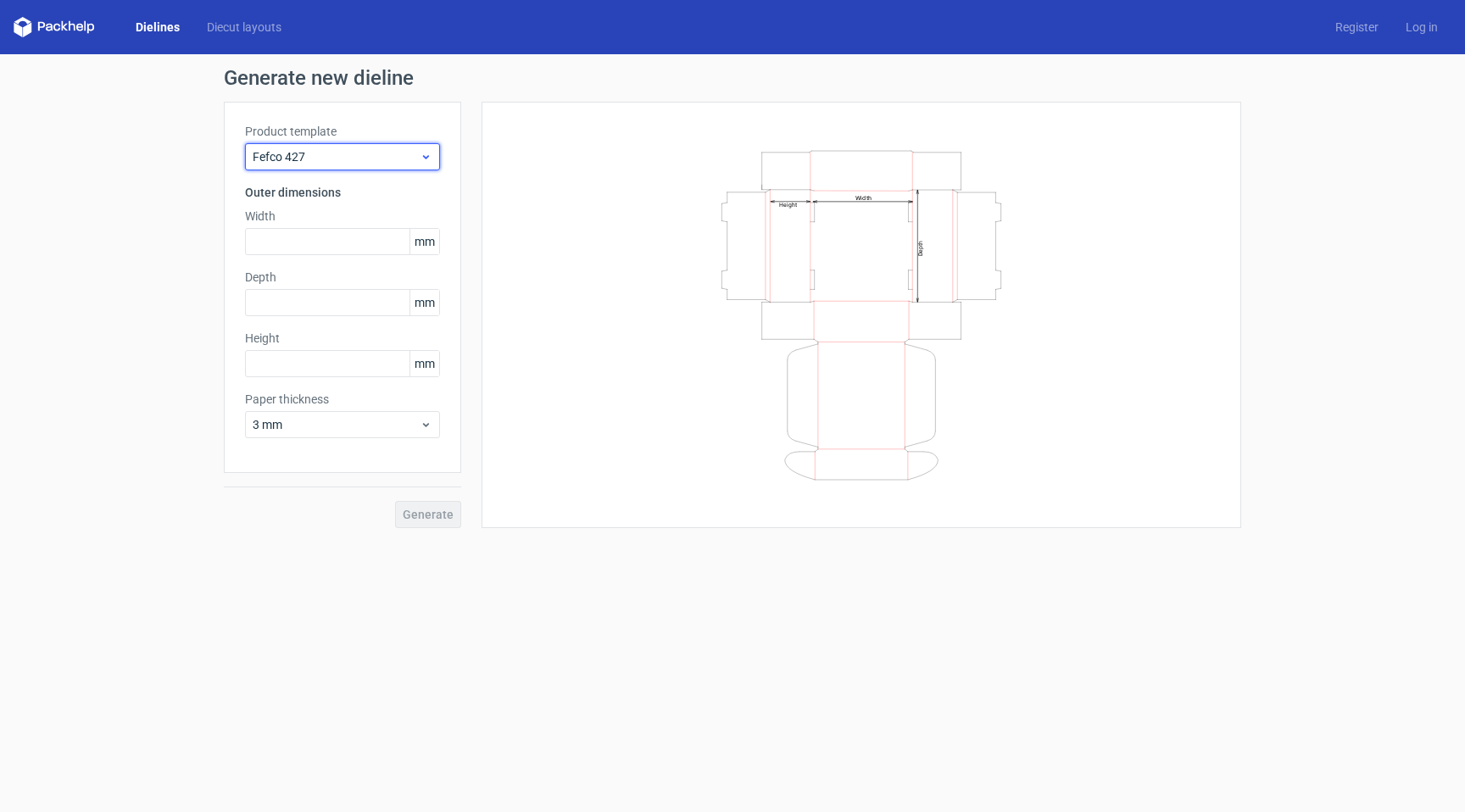
click at [372, 168] on div "Fefco 427" at bounding box center [342, 156] width 195 height 27
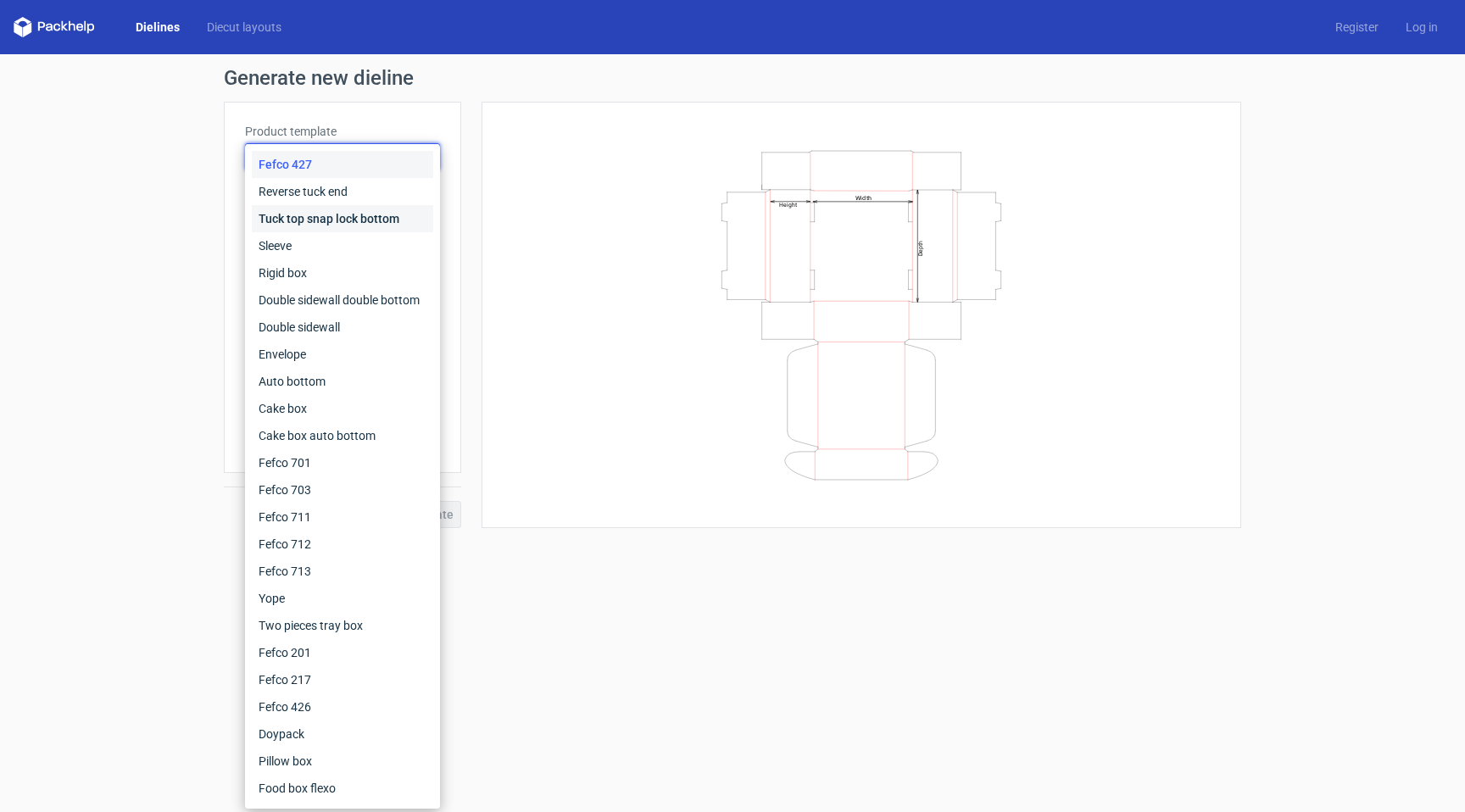
click at [348, 219] on div "Tuck top snap lock bottom" at bounding box center [342, 218] width 181 height 27
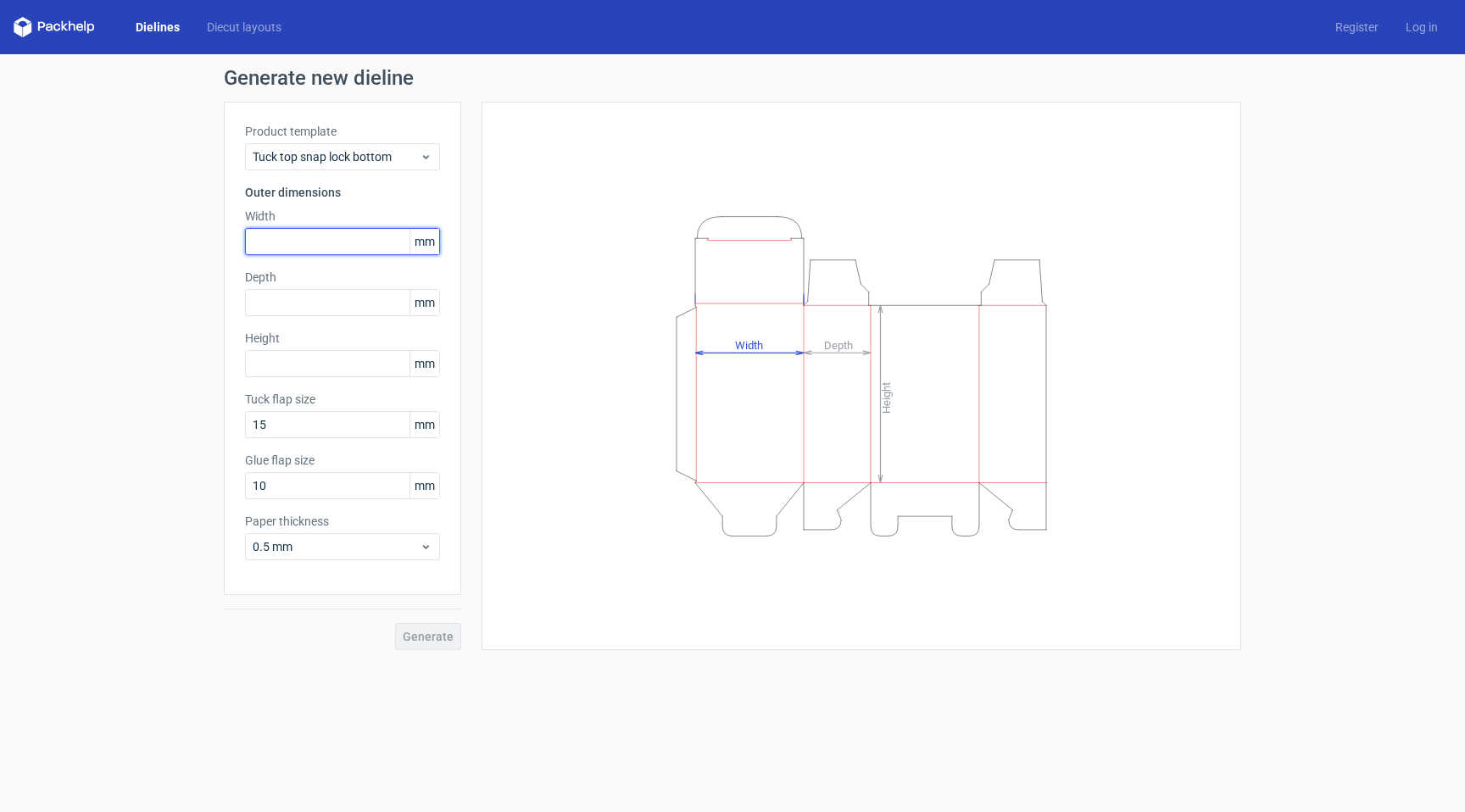
click at [346, 244] on input "text" at bounding box center [342, 241] width 195 height 27
click at [379, 156] on span "Tuck top snap lock bottom" at bounding box center [336, 156] width 167 height 17
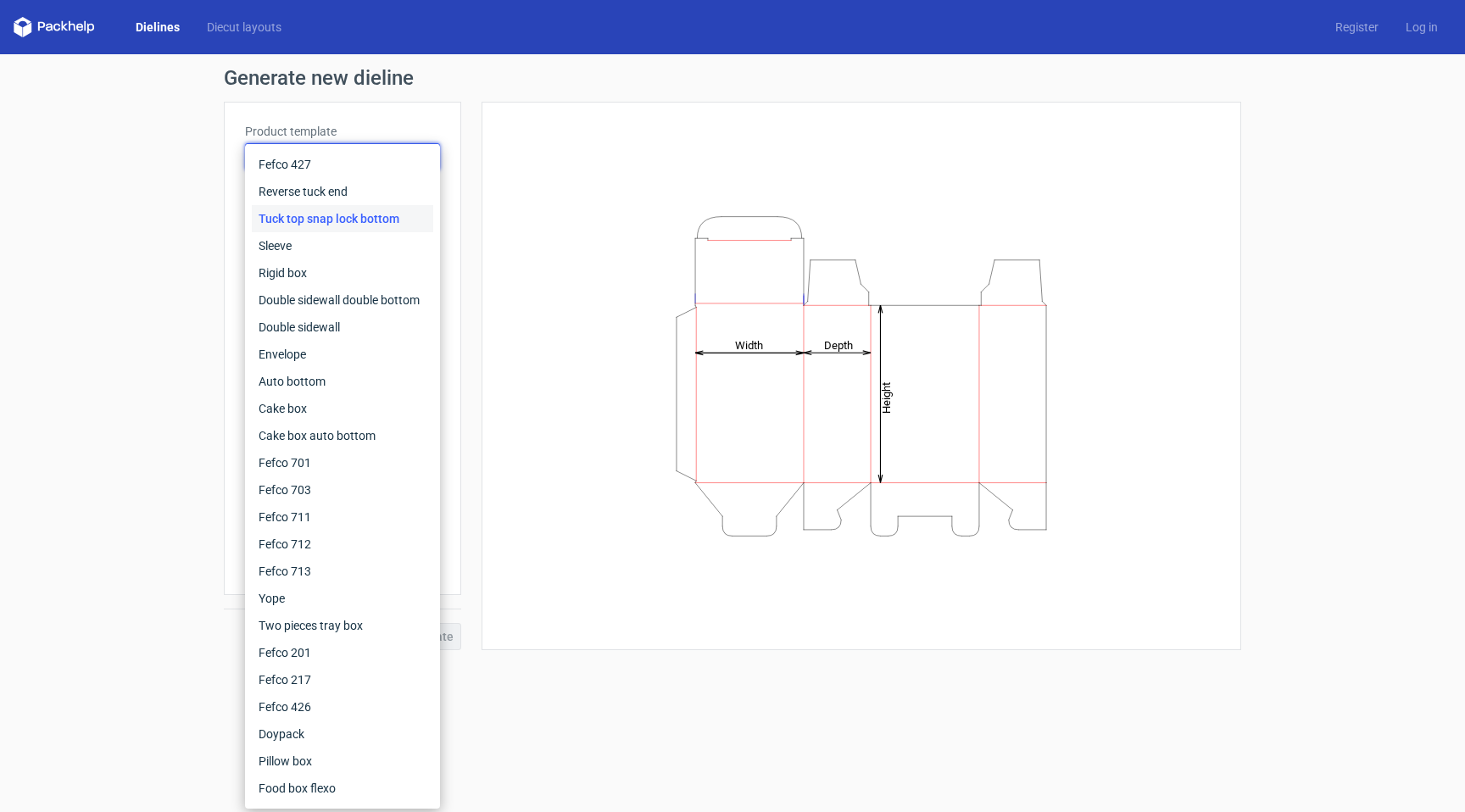
click at [603, 223] on div "Height Depth Width" at bounding box center [861, 375] width 717 height 505
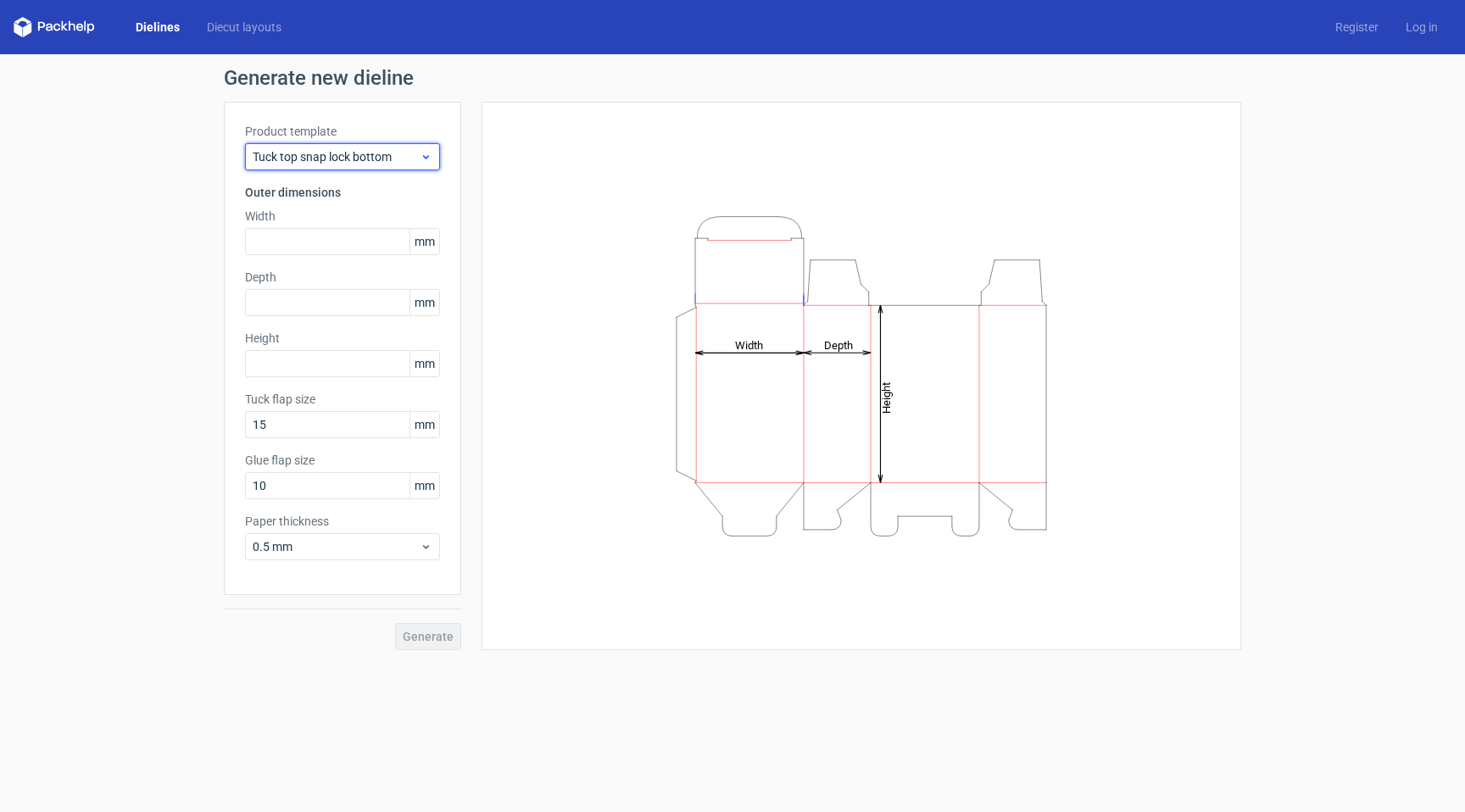
click at [406, 160] on span "Tuck top snap lock bottom" at bounding box center [336, 156] width 167 height 17
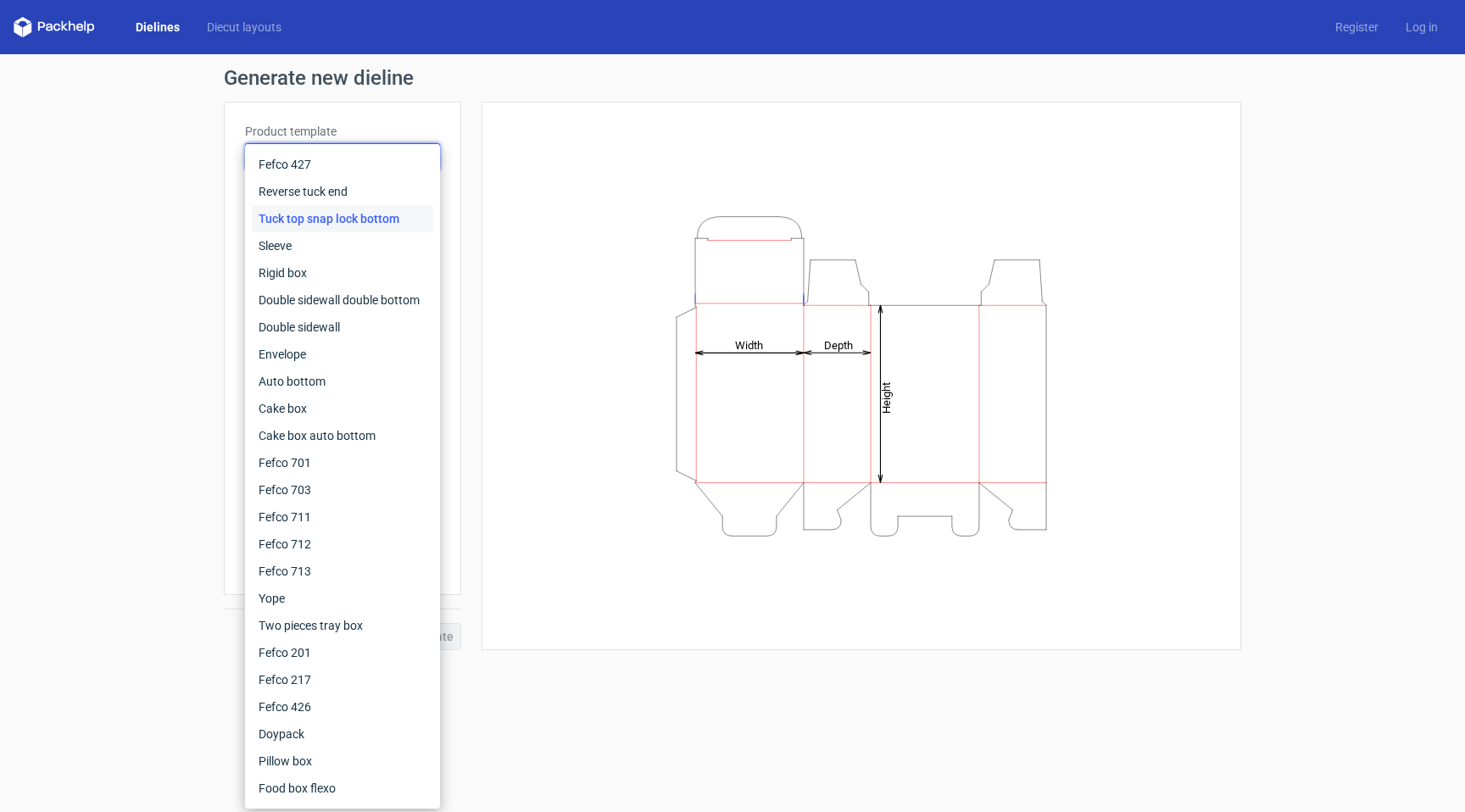
click at [511, 270] on div "Height Depth Width" at bounding box center [861, 375] width 717 height 505
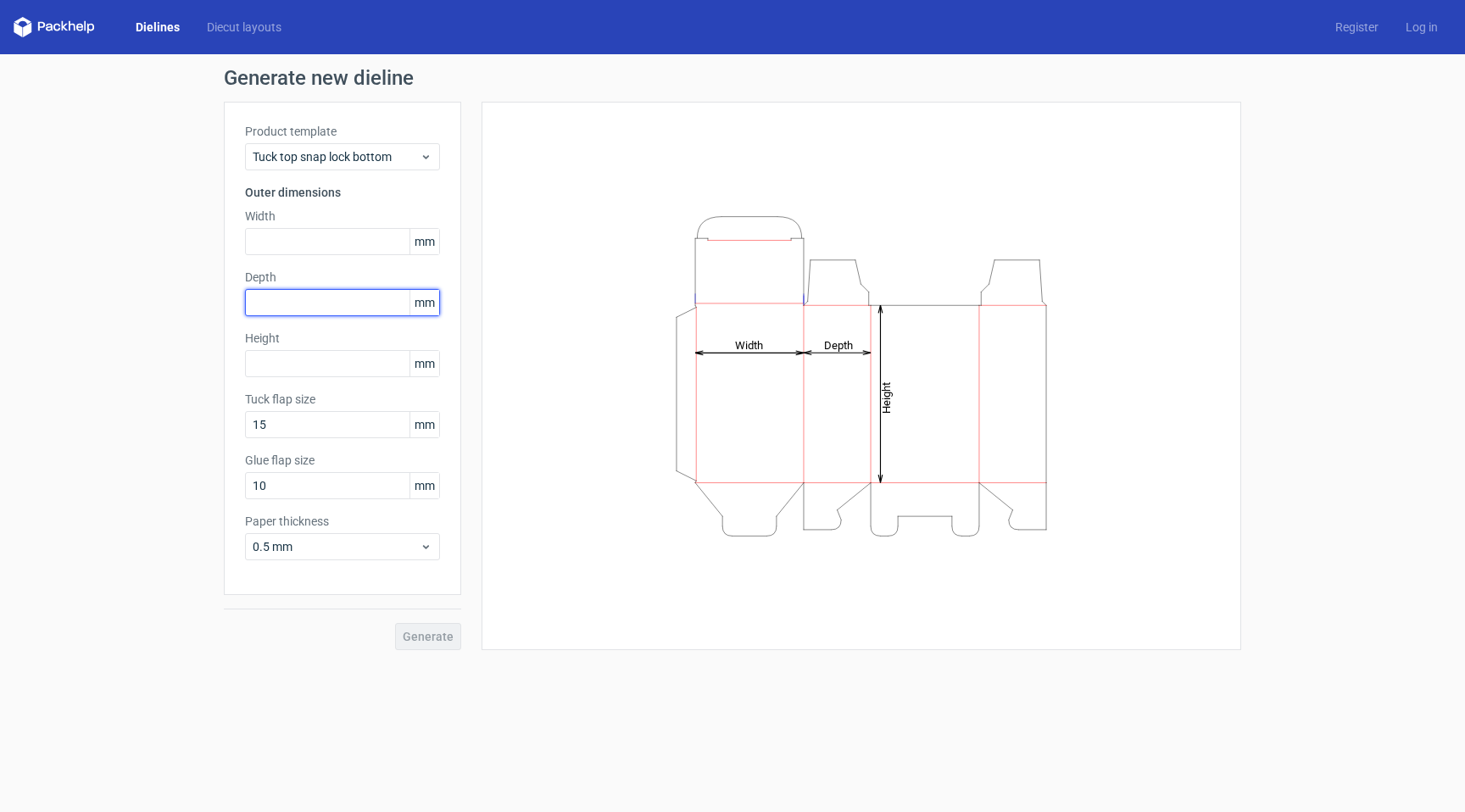
click at [272, 302] on input "text" at bounding box center [342, 302] width 195 height 27
click at [430, 222] on label "Width" at bounding box center [342, 216] width 195 height 17
click at [427, 239] on span "mm" at bounding box center [424, 242] width 30 height 26
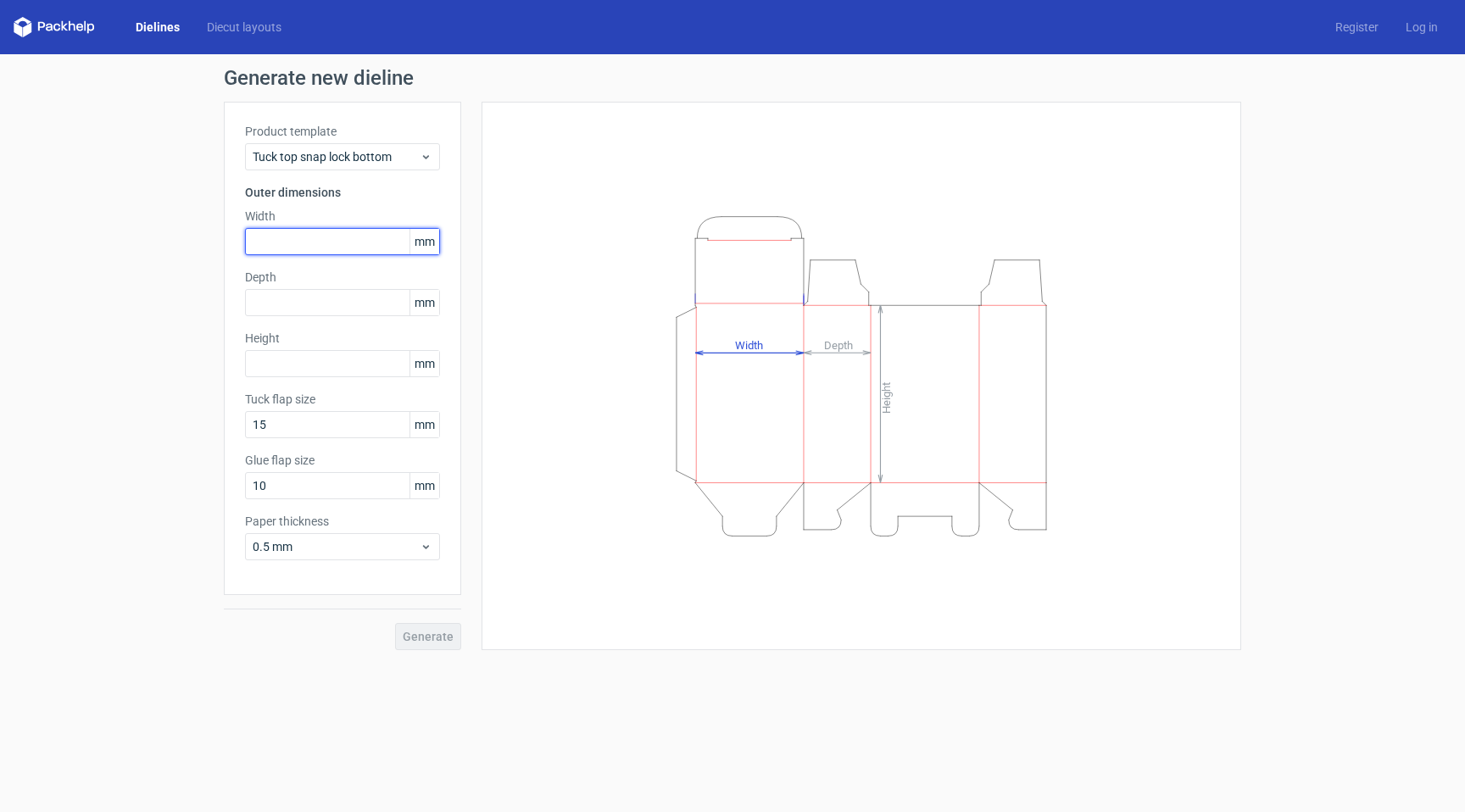
click at [370, 243] on input "text" at bounding box center [342, 241] width 195 height 27
type input "61"
click at [339, 248] on input "61" at bounding box center [342, 241] width 195 height 27
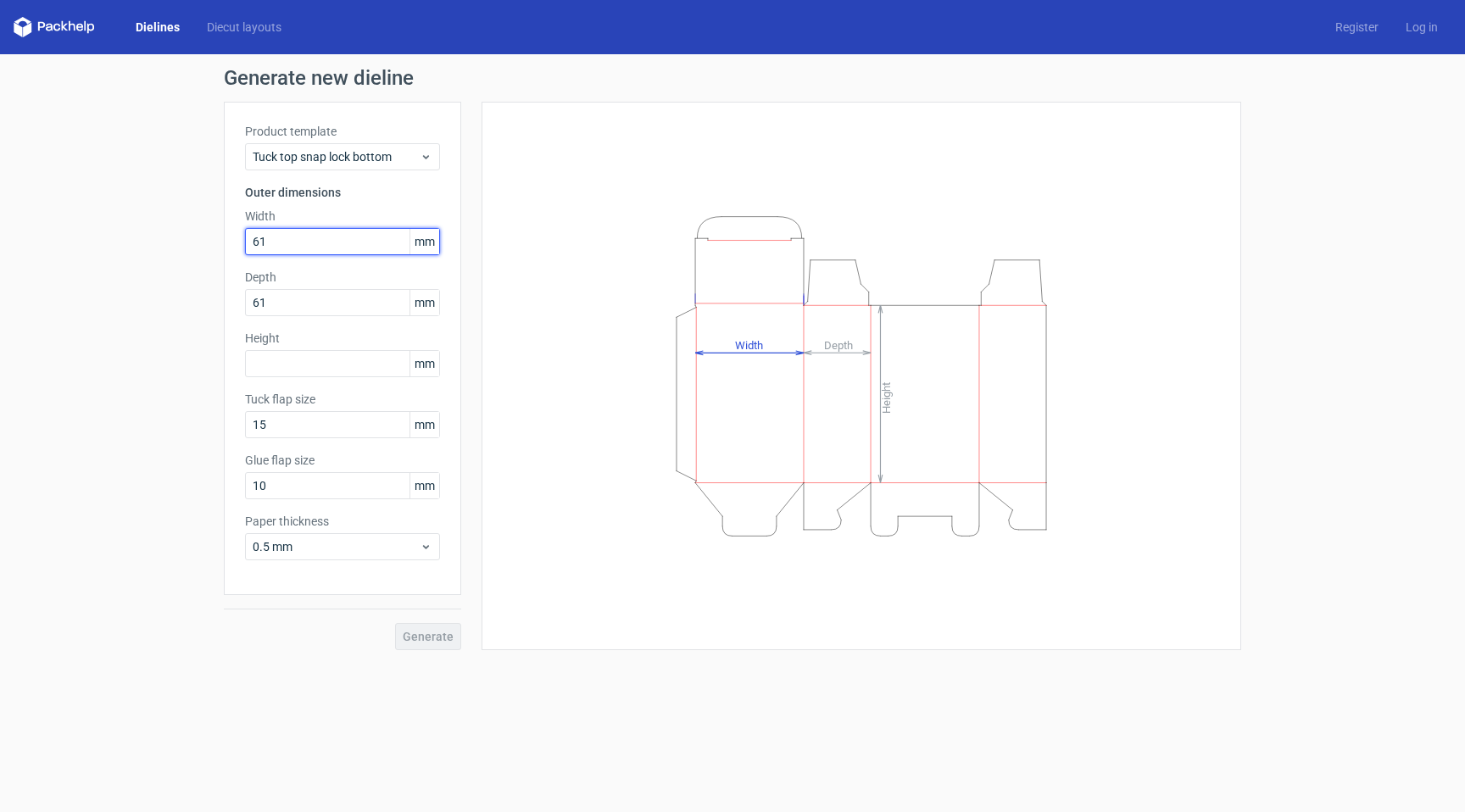
click at [339, 248] on input "61" at bounding box center [342, 241] width 195 height 27
type input "63"
drag, startPoint x: 278, startPoint y: 342, endPoint x: 272, endPoint y: 354, distance: 13.4
click at [278, 342] on label "Height" at bounding box center [342, 338] width 195 height 17
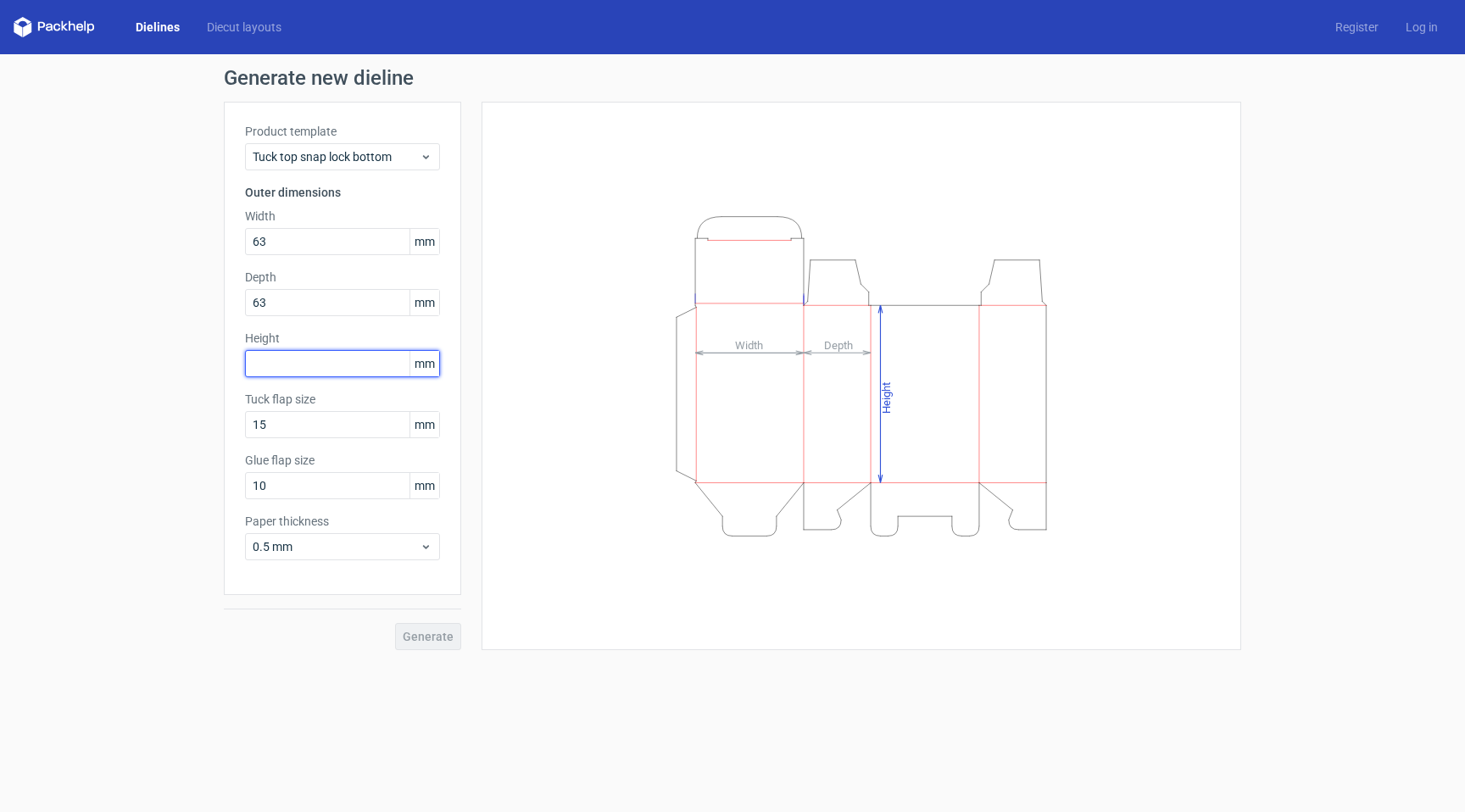
click at [272, 354] on input "text" at bounding box center [342, 363] width 195 height 27
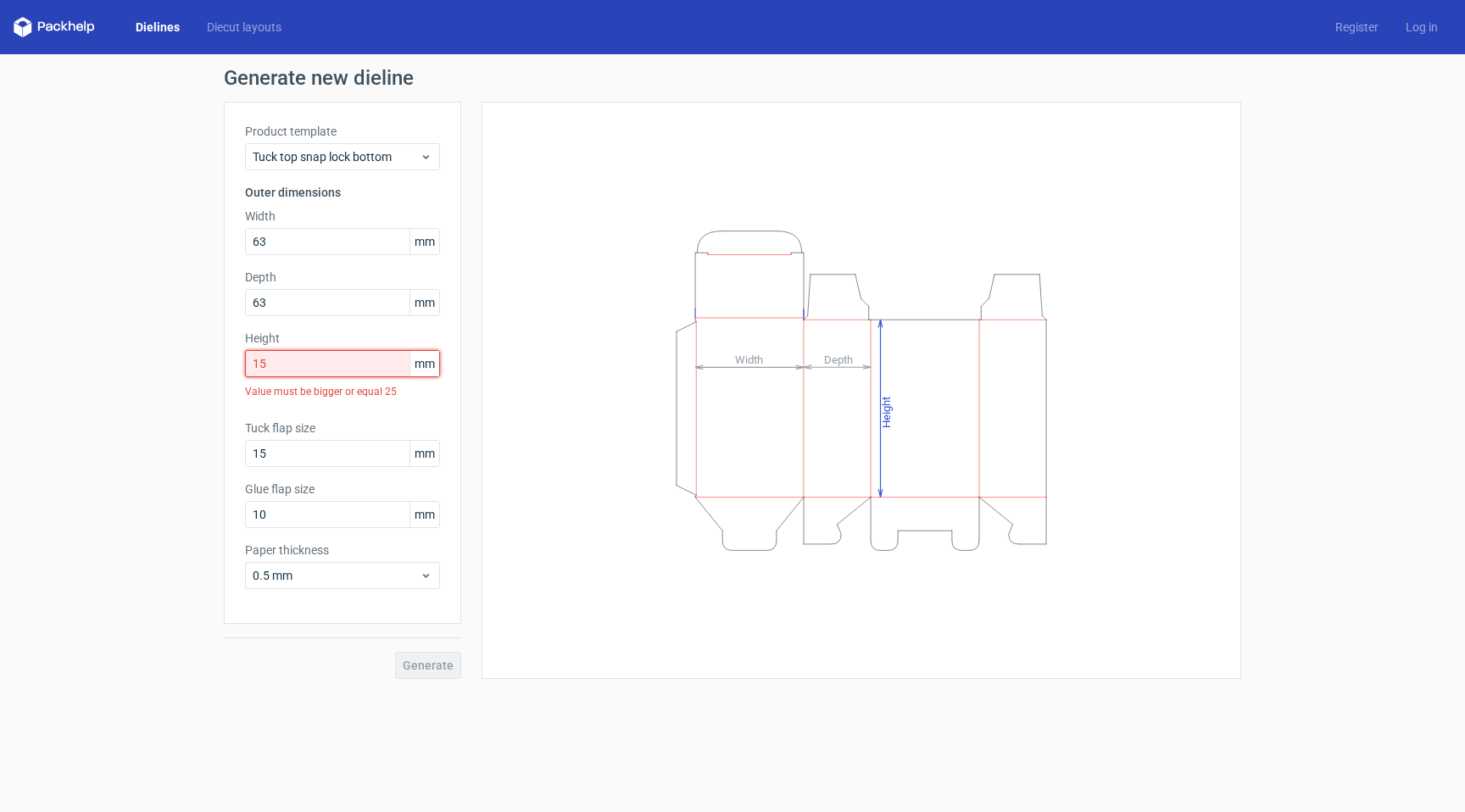
click at [352, 358] on input "15" at bounding box center [342, 363] width 195 height 27
click at [287, 366] on input "15" at bounding box center [342, 363] width 195 height 27
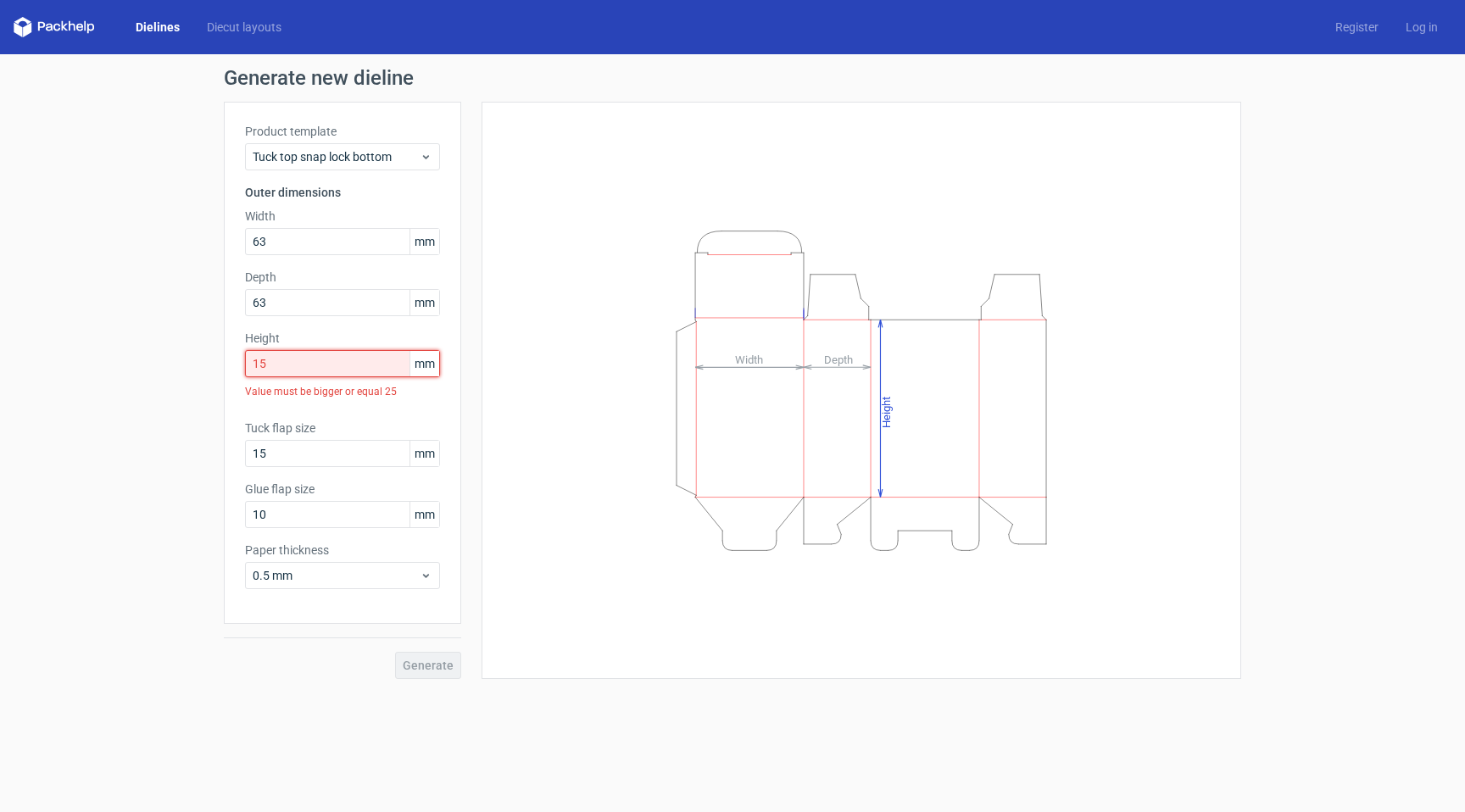
click at [287, 366] on input "15" at bounding box center [342, 363] width 195 height 27
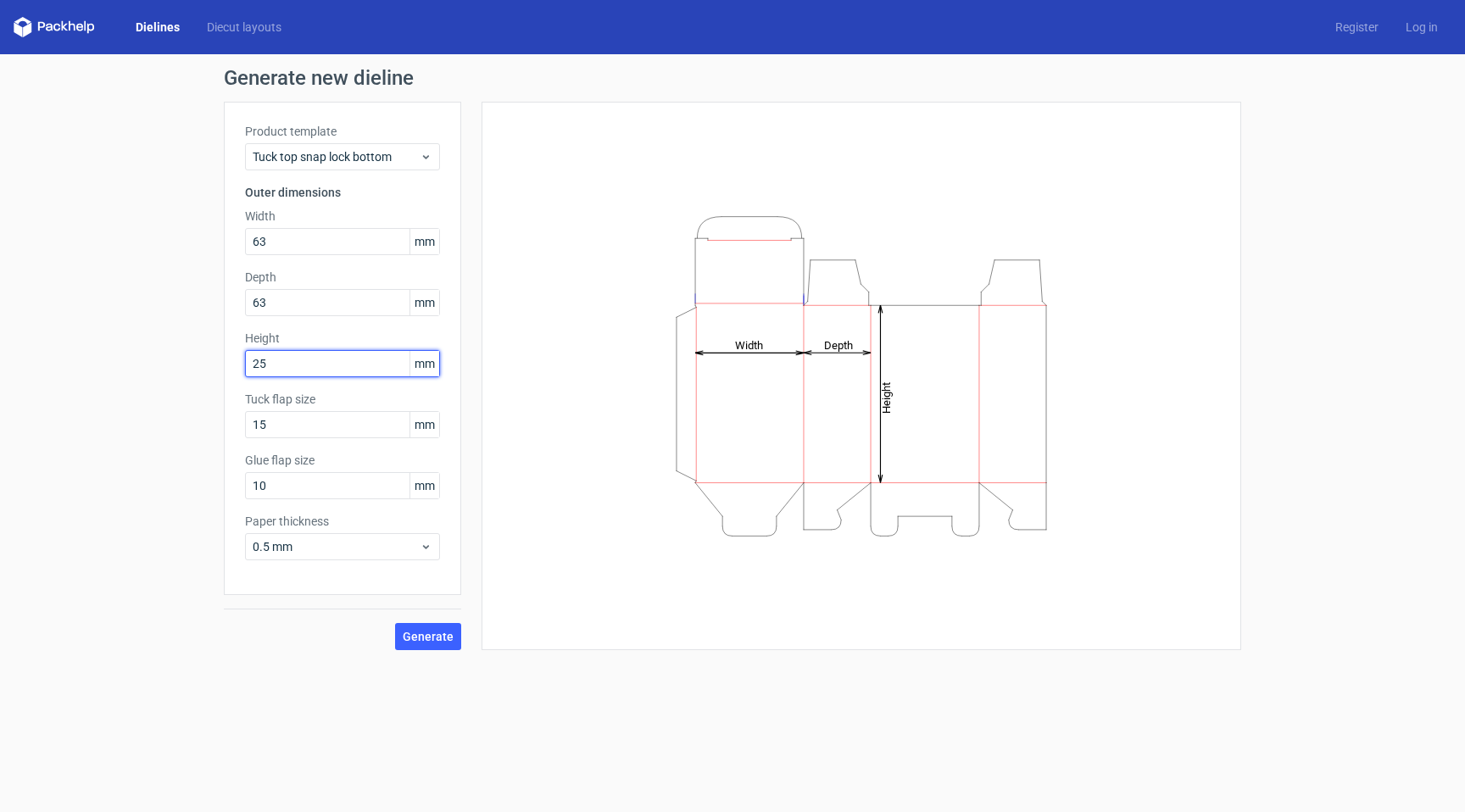
click at [320, 361] on input "25" at bounding box center [342, 363] width 195 height 27
type input "45"
click at [441, 640] on span "Generate" at bounding box center [428, 636] width 51 height 12
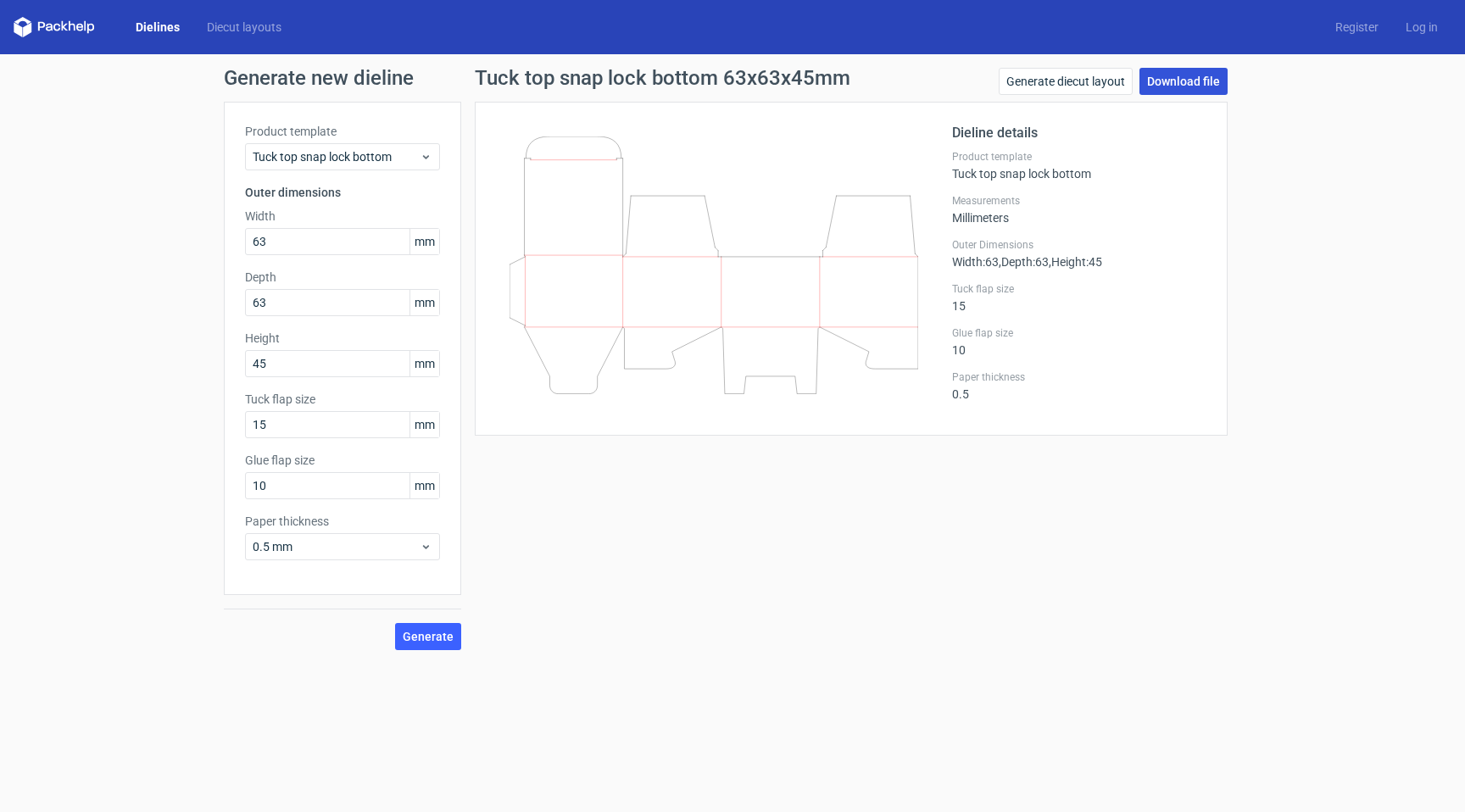
click at [1173, 86] on link "Download file" at bounding box center [1183, 80] width 88 height 27
